Goal: Task Accomplishment & Management: Complete application form

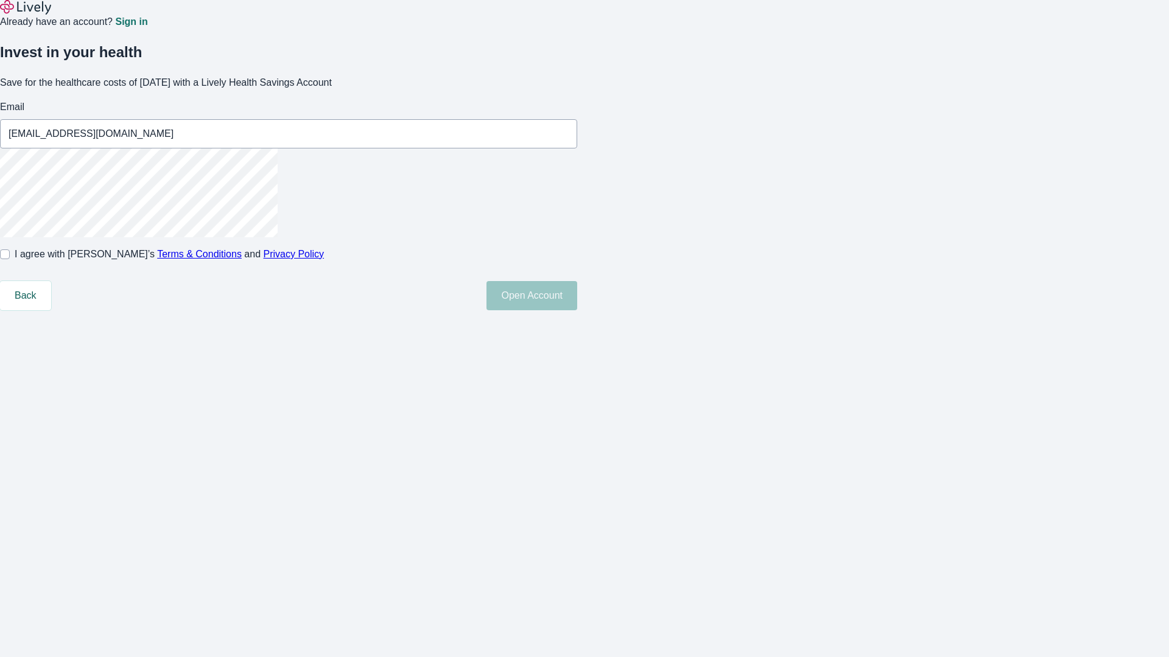
click at [10, 259] on input "I agree with Lively’s Terms & Conditions and Privacy Policy" at bounding box center [5, 255] width 10 height 10
checkbox input "true"
click at [577, 310] on button "Open Account" at bounding box center [531, 295] width 91 height 29
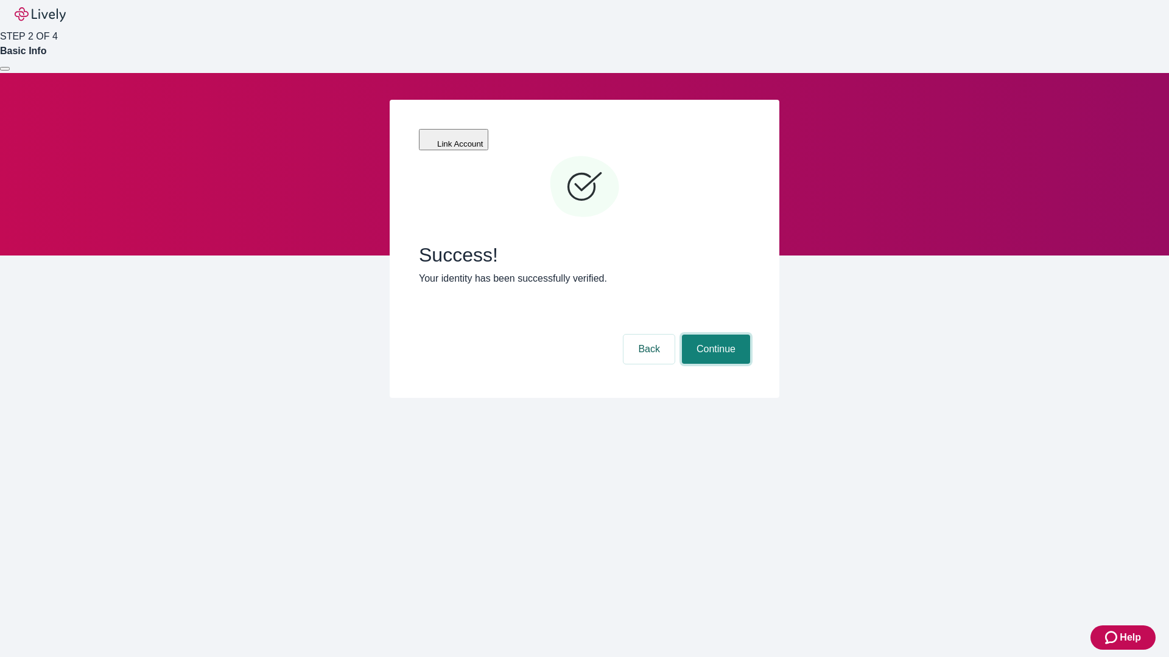
click at [714, 335] on button "Continue" at bounding box center [716, 349] width 68 height 29
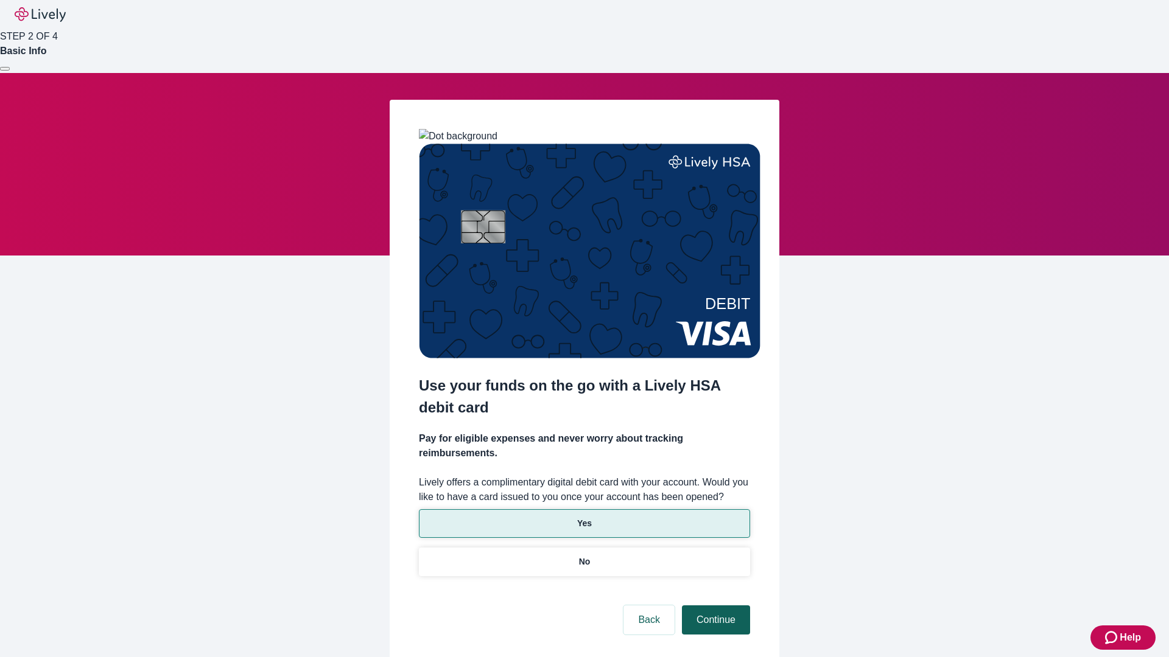
click at [584, 517] on p "Yes" at bounding box center [584, 523] width 15 height 13
click at [714, 606] on button "Continue" at bounding box center [716, 620] width 68 height 29
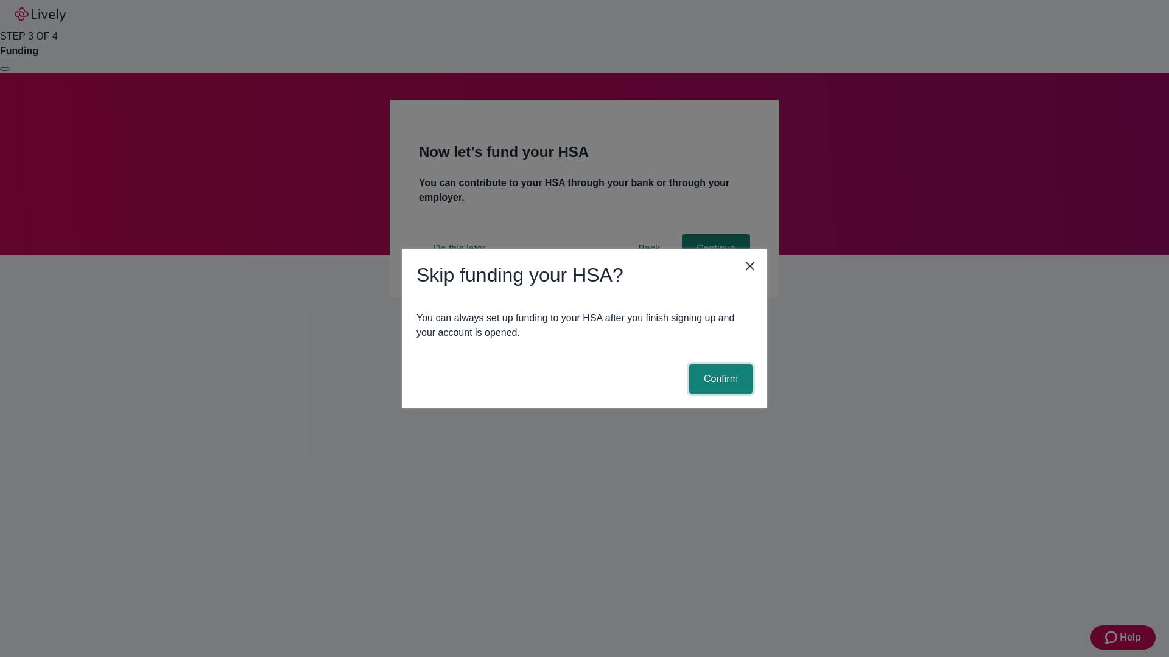
click at [719, 379] on button "Confirm" at bounding box center [720, 379] width 63 height 29
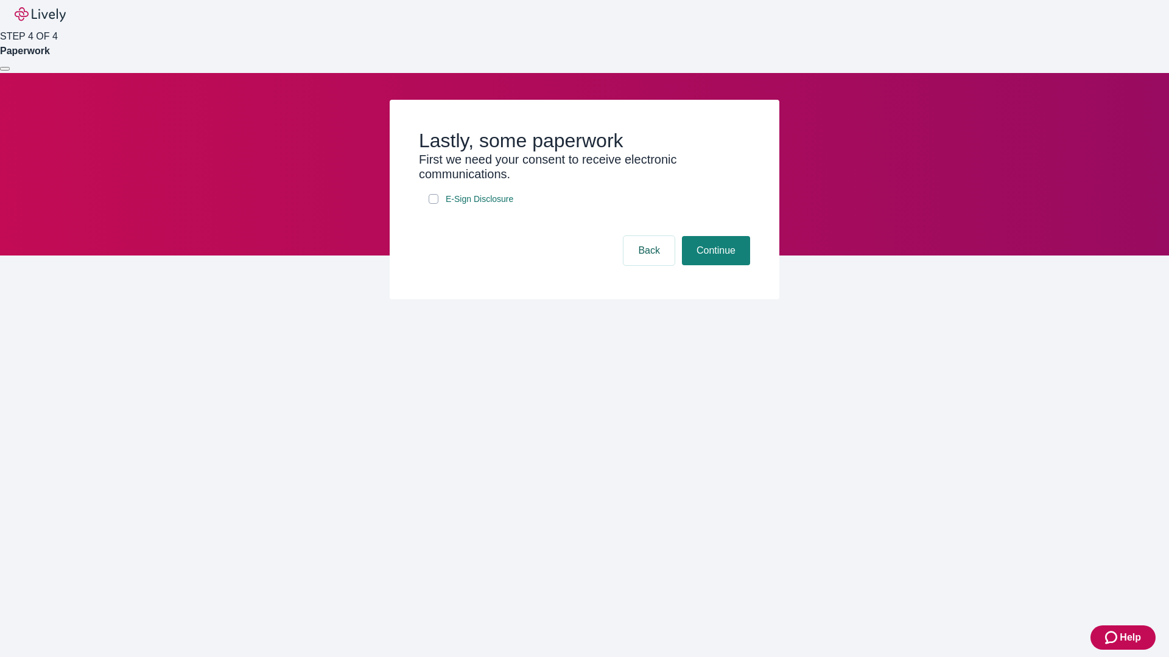
click at [433, 204] on input "E-Sign Disclosure" at bounding box center [433, 199] width 10 height 10
checkbox input "true"
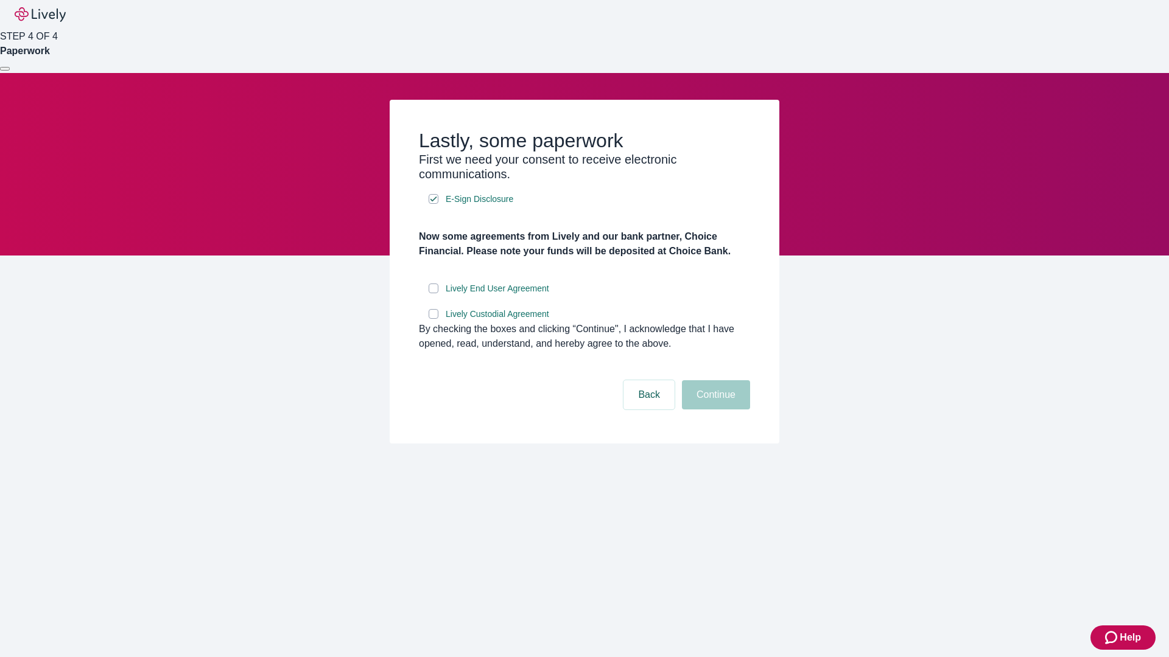
click at [433, 293] on input "Lively End User Agreement" at bounding box center [433, 289] width 10 height 10
checkbox input "true"
click at [433, 319] on input "Lively Custodial Agreement" at bounding box center [433, 314] width 10 height 10
checkbox input "true"
click at [714, 410] on button "Continue" at bounding box center [716, 394] width 68 height 29
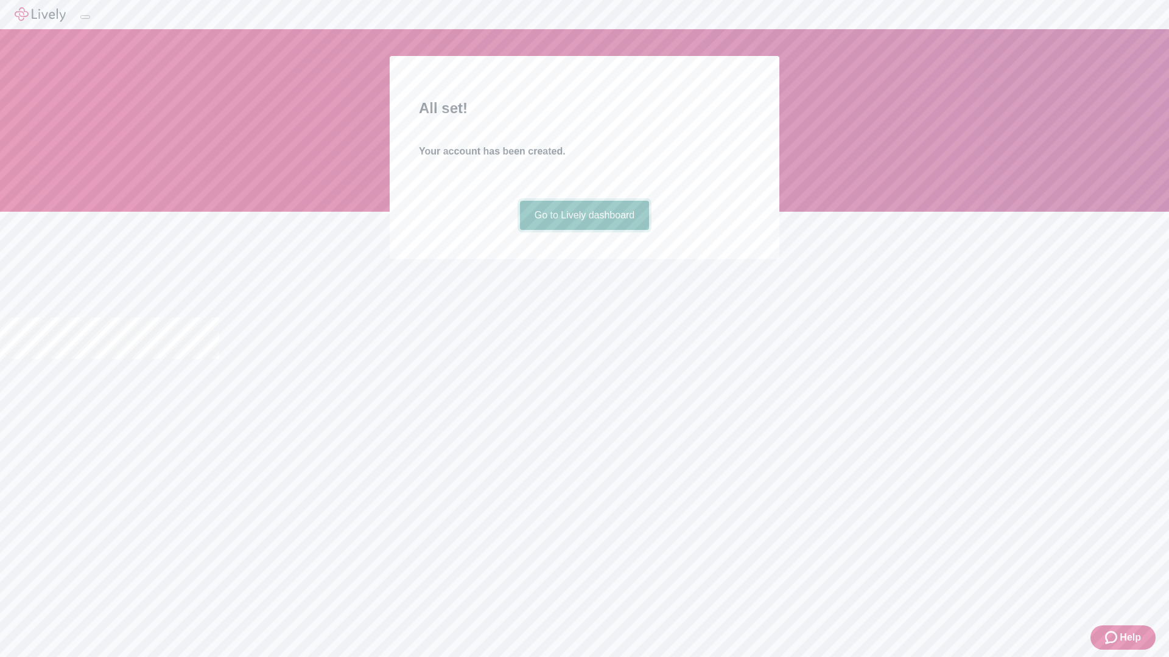
click at [584, 230] on link "Go to Lively dashboard" at bounding box center [585, 215] width 130 height 29
